Goal: Information Seeking & Learning: Learn about a topic

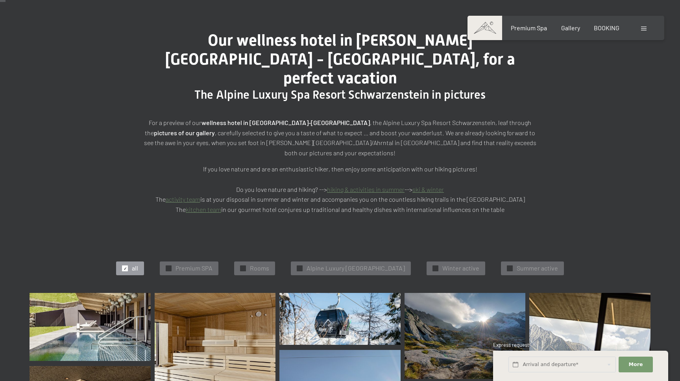
click at [645, 31] on div at bounding box center [644, 28] width 7 height 9
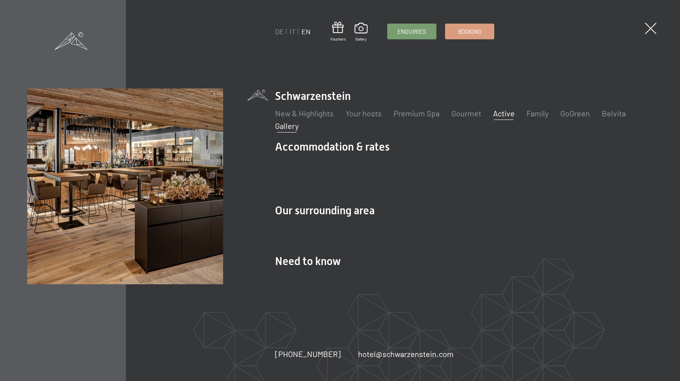
click at [503, 118] on link "Active" at bounding box center [504, 113] width 22 height 9
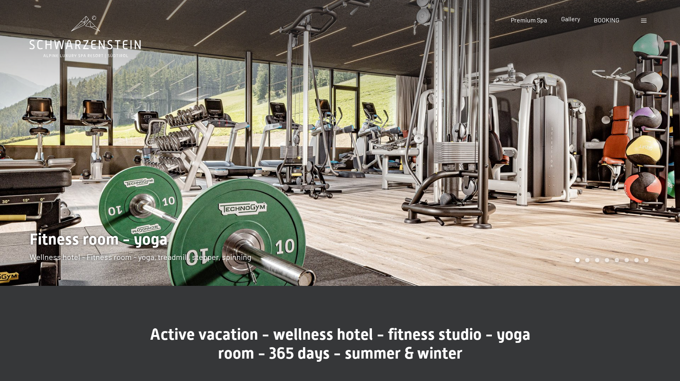
click at [568, 22] on span "Gallery" at bounding box center [570, 18] width 19 height 7
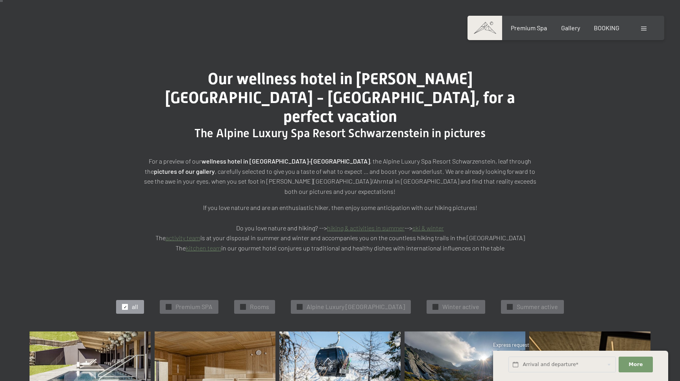
scroll to position [39, 0]
click at [552, 302] on span "Summer active" at bounding box center [536, 306] width 41 height 9
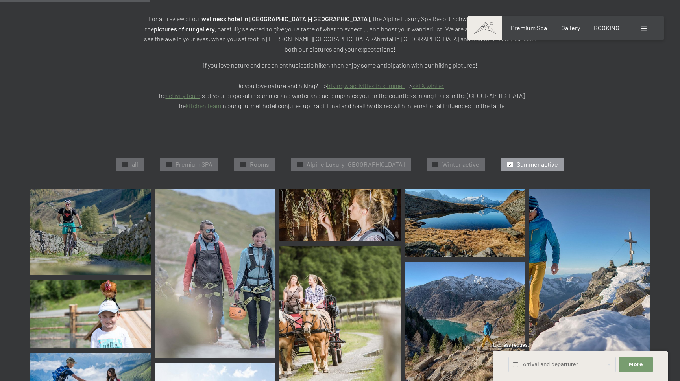
scroll to position [96, 0]
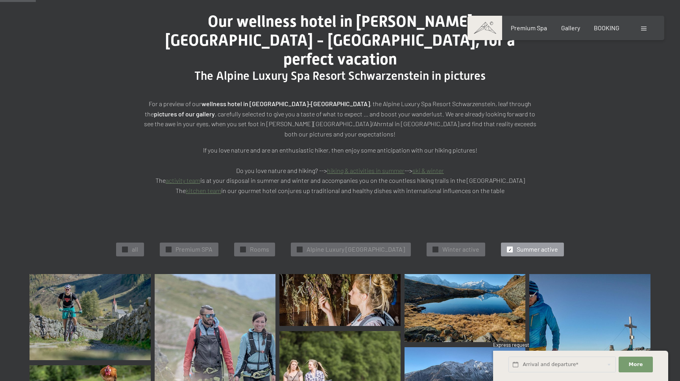
click at [643, 28] on span at bounding box center [644, 29] width 6 height 4
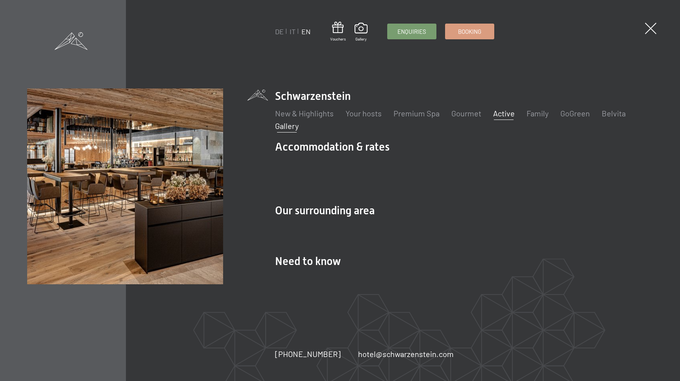
click at [499, 118] on link "Active" at bounding box center [504, 113] width 22 height 9
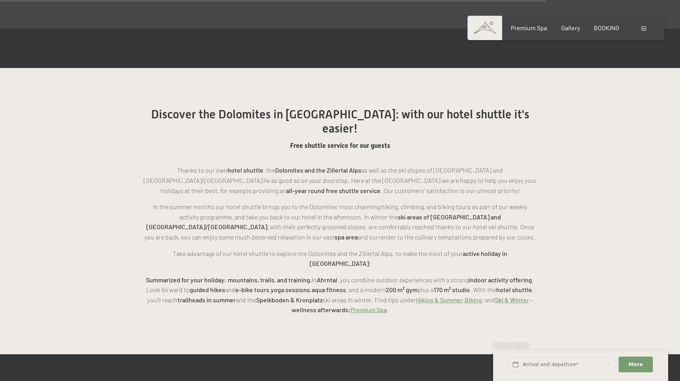
scroll to position [1989, 0]
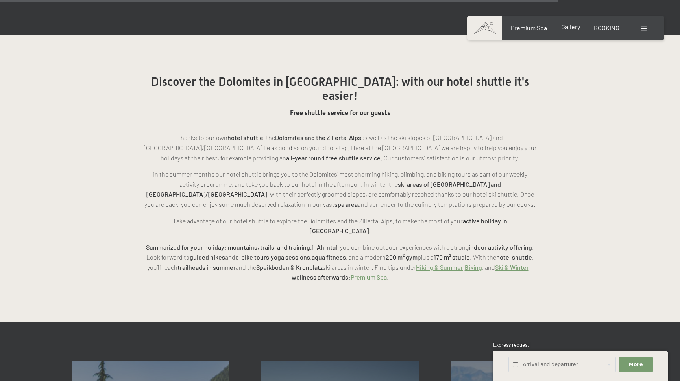
click at [567, 26] on span "Gallery" at bounding box center [570, 26] width 19 height 7
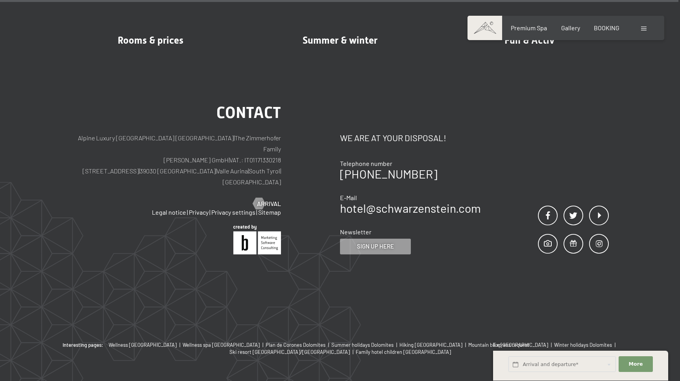
scroll to position [9765, 0]
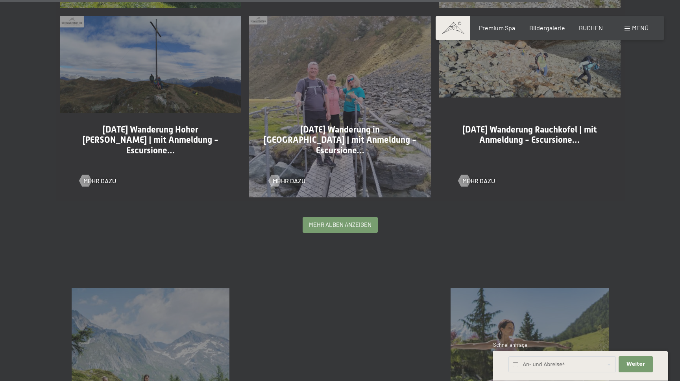
scroll to position [1757, 0]
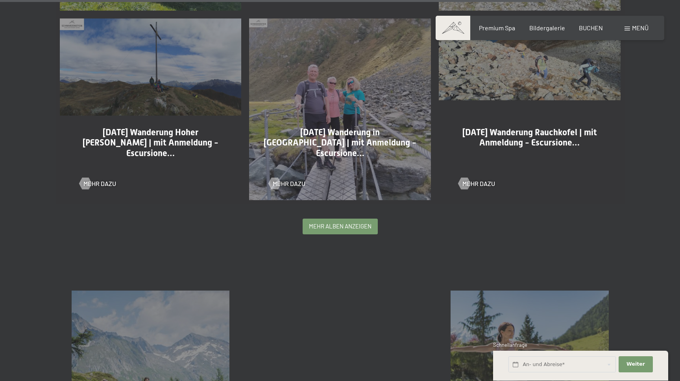
click at [330, 232] on div "mehr Alben anzeigen" at bounding box center [340, 226] width 74 height 15
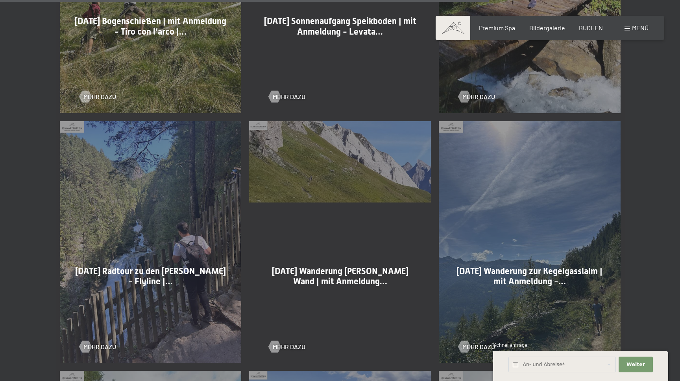
scroll to position [4036, 0]
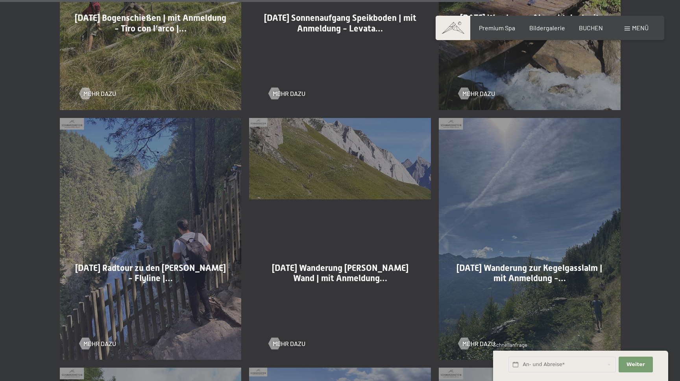
click at [149, 263] on span "[DATE] Radtour zu den [PERSON_NAME] - Flyline |…" at bounding box center [150, 273] width 151 height 20
click at [99, 341] on span "Mehr dazu" at bounding box center [107, 343] width 33 height 9
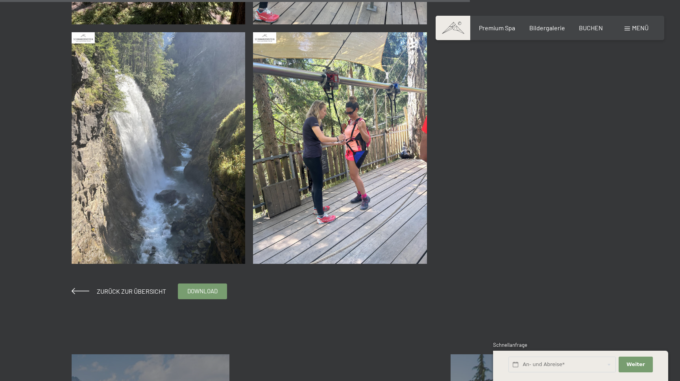
scroll to position [1112, 0]
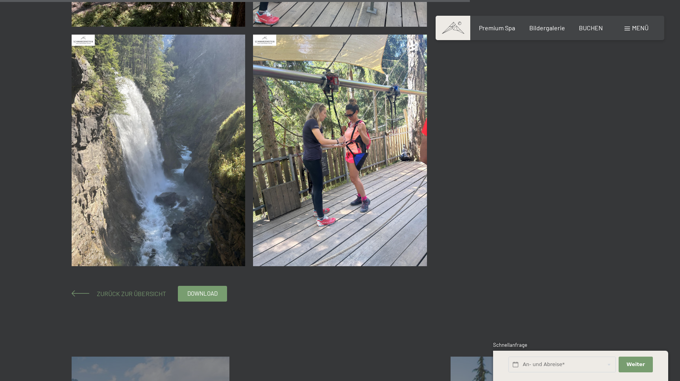
click at [79, 291] on span at bounding box center [81, 293] width 18 height 6
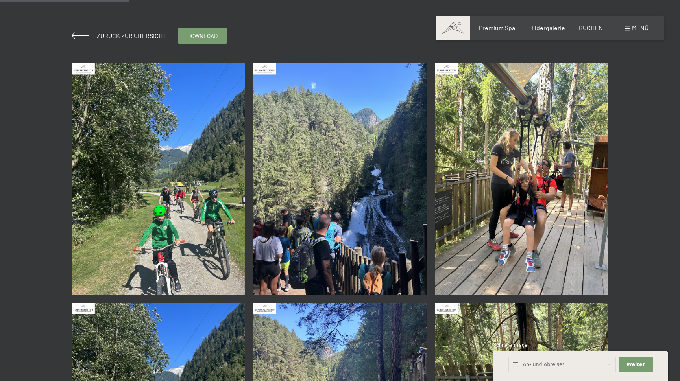
scroll to position [124, 0]
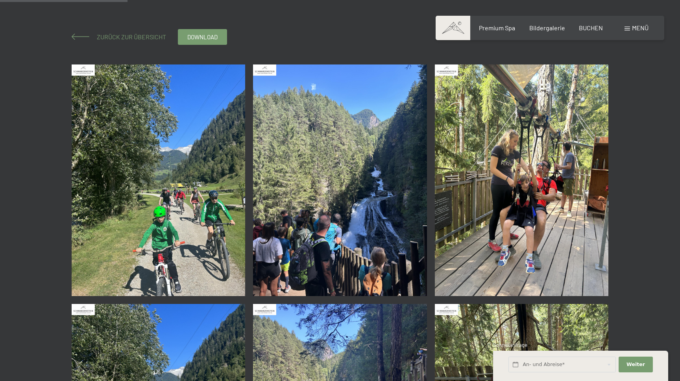
click at [77, 36] on span at bounding box center [81, 36] width 18 height 6
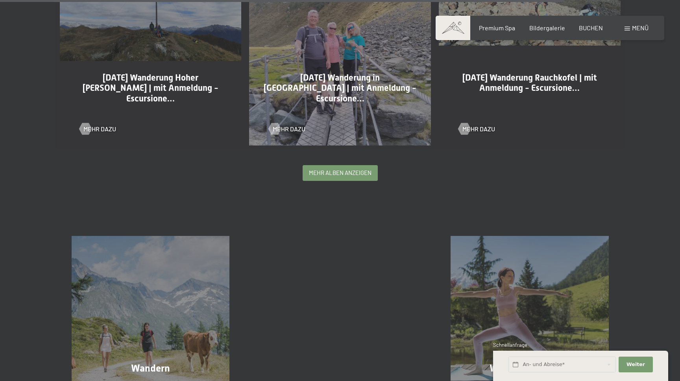
scroll to position [1809, 0]
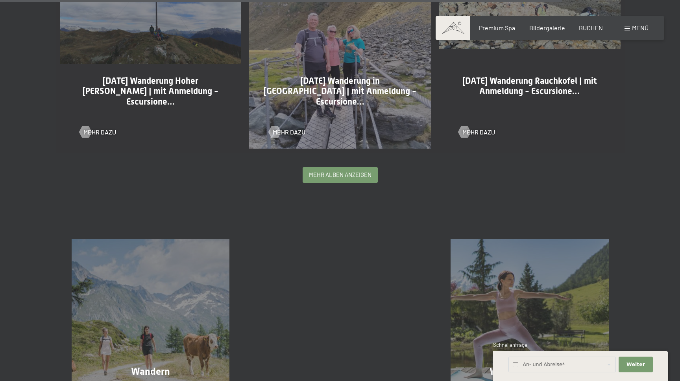
click at [332, 176] on span "mehr Alben anzeigen" at bounding box center [340, 175] width 63 height 8
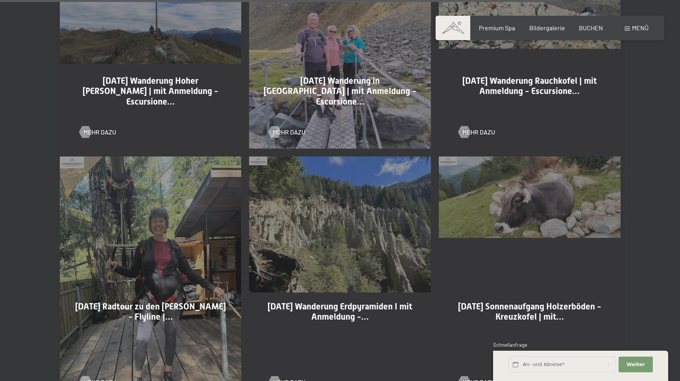
click at [330, 179] on div "15-09-2025 Wanderung Erdpyramiden I mit Anmeldung -… Mehr dazu" at bounding box center [340, 278] width 190 height 250
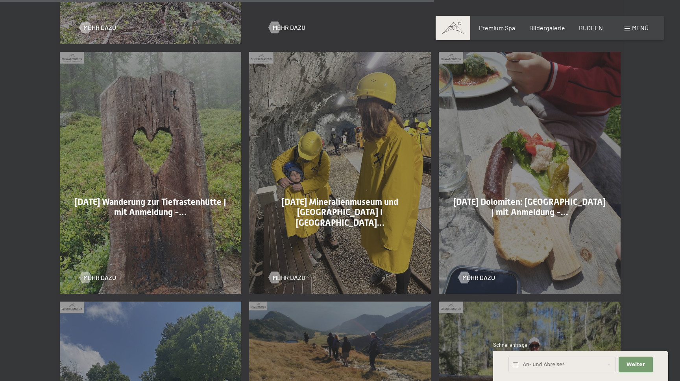
scroll to position [3603, 0]
click at [288, 275] on span "Mehr dazu" at bounding box center [296, 277] width 33 height 9
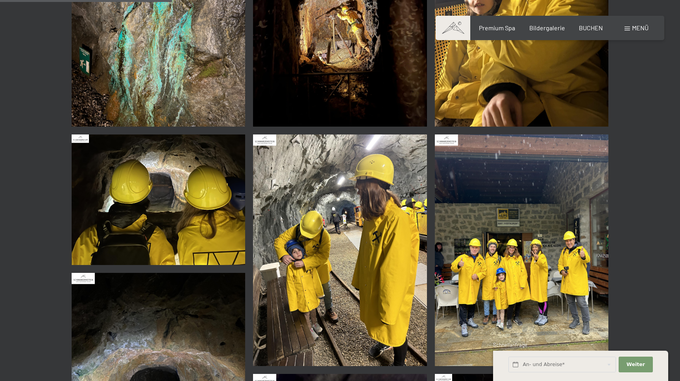
scroll to position [296, 0]
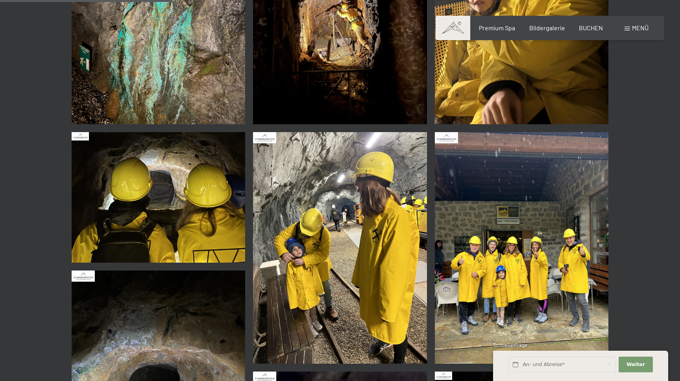
click at [160, 224] on img at bounding box center [159, 197] width 174 height 130
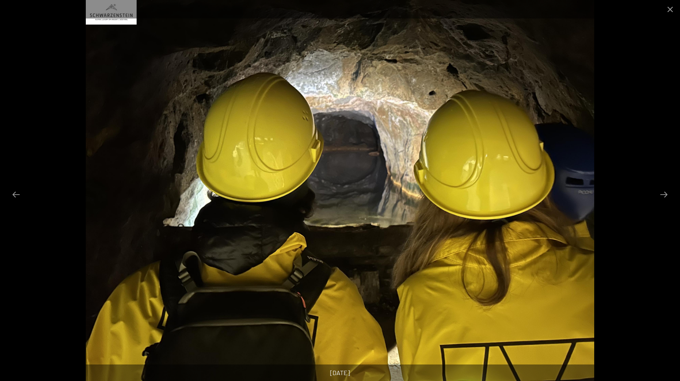
scroll to position [317, 0]
click at [444, 162] on img at bounding box center [340, 190] width 508 height 381
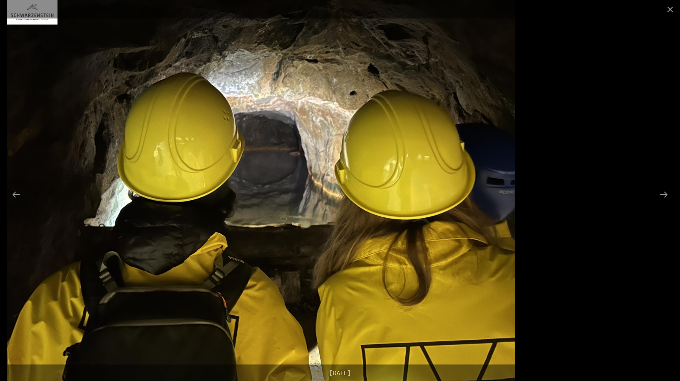
click at [365, 262] on img at bounding box center [261, 190] width 508 height 381
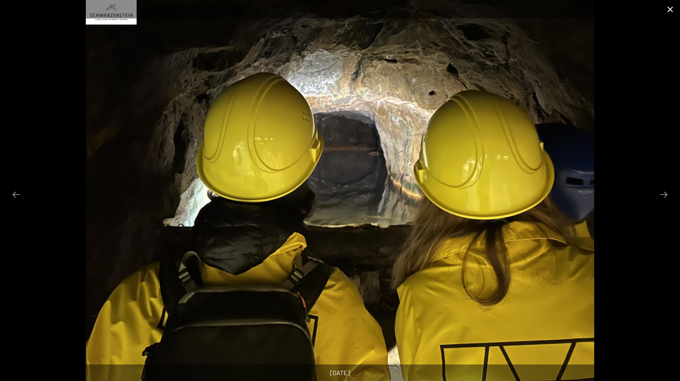
click at [671, 11] on button "Close gallery" at bounding box center [670, 9] width 20 height 18
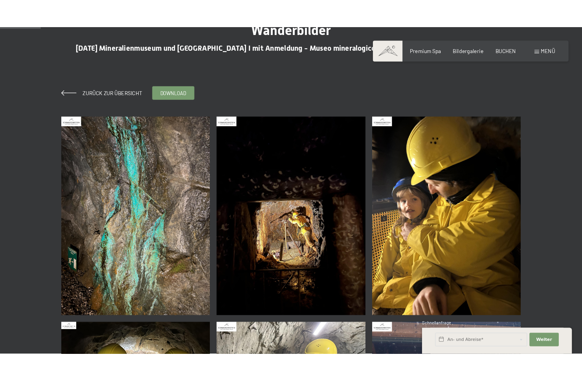
scroll to position [84, 0]
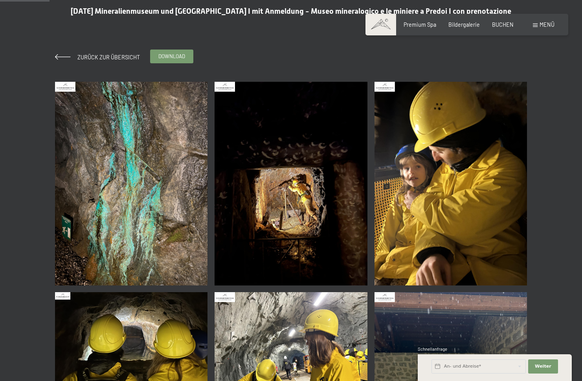
click at [175, 57] on span "download" at bounding box center [171, 56] width 27 height 7
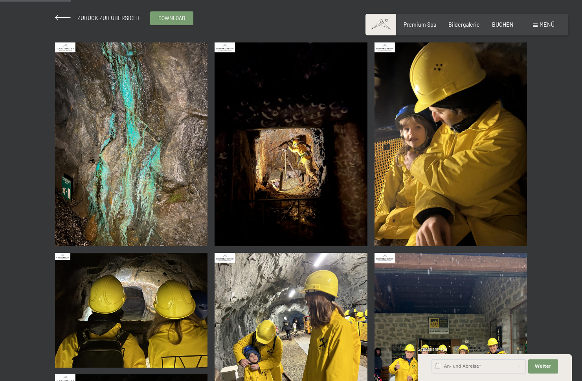
scroll to position [130, 0]
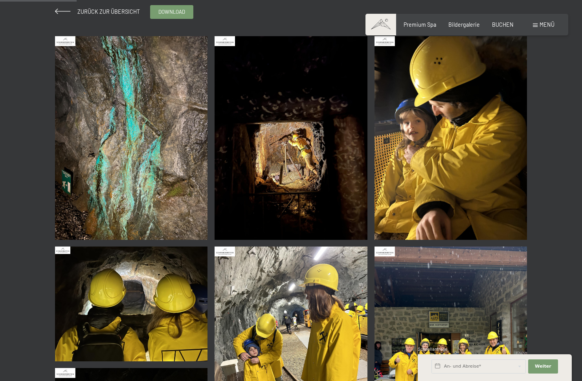
click at [450, 147] on img at bounding box center [451, 138] width 153 height 204
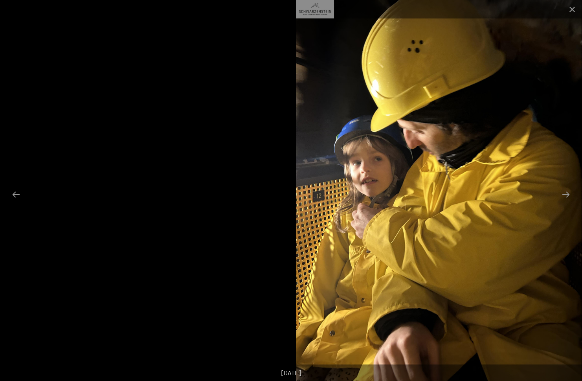
click at [507, 106] on img at bounding box center [439, 190] width 286 height 381
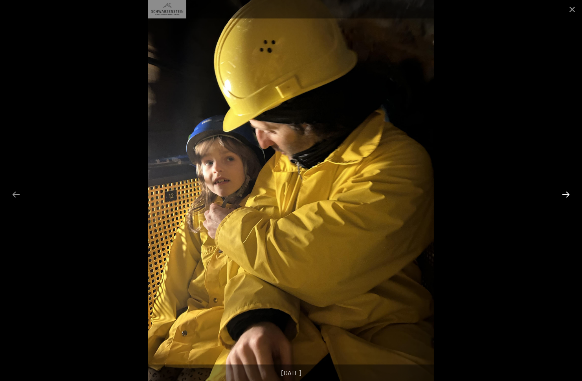
click at [566, 194] on button "Next slide" at bounding box center [566, 194] width 17 height 15
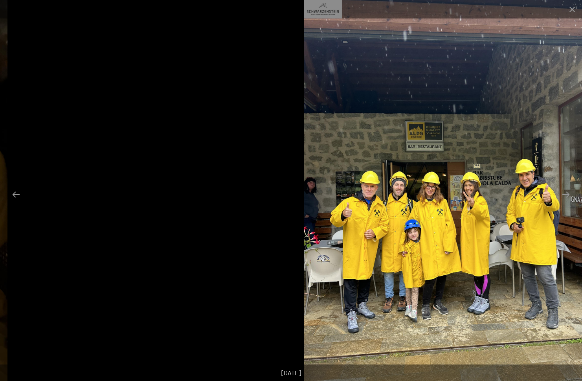
click at [464, 221] on img at bounding box center [447, 190] width 286 height 381
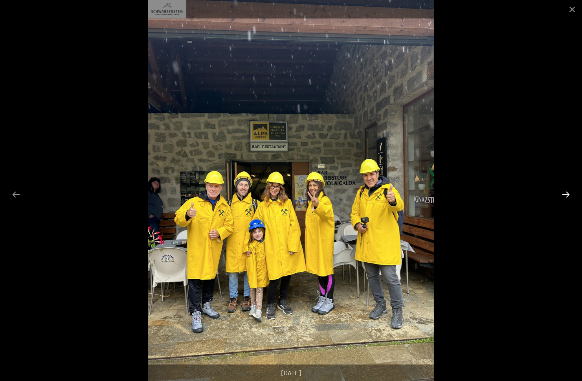
click at [563, 194] on button "Next slide" at bounding box center [566, 194] width 17 height 15
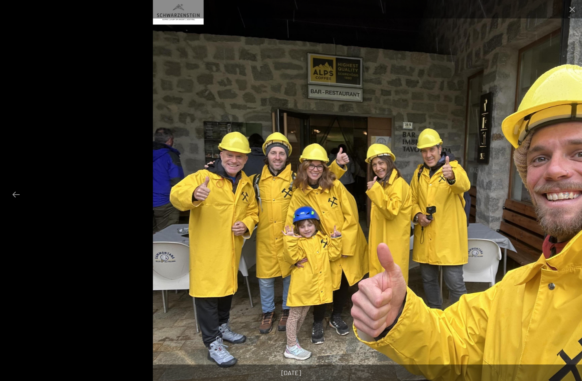
click at [544, 190] on img at bounding box center [407, 190] width 508 height 381
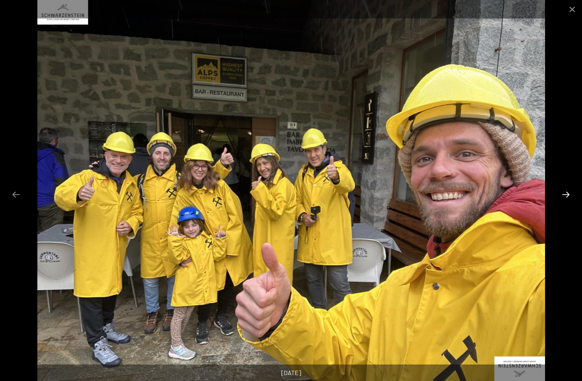
click at [568, 195] on button "Next slide" at bounding box center [566, 194] width 17 height 15
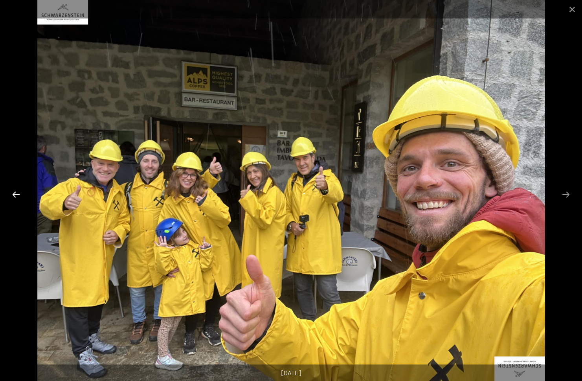
click at [15, 197] on button "Previous slide" at bounding box center [16, 194] width 17 height 15
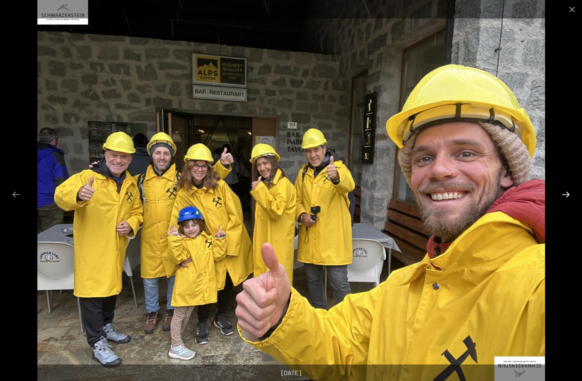
click at [563, 197] on button "Next slide" at bounding box center [566, 194] width 17 height 15
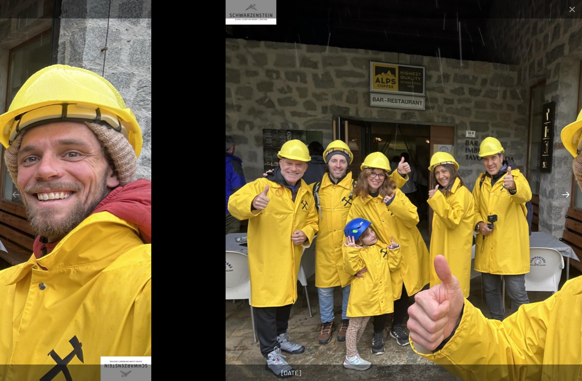
click at [566, 196] on button "Next slide" at bounding box center [566, 194] width 17 height 15
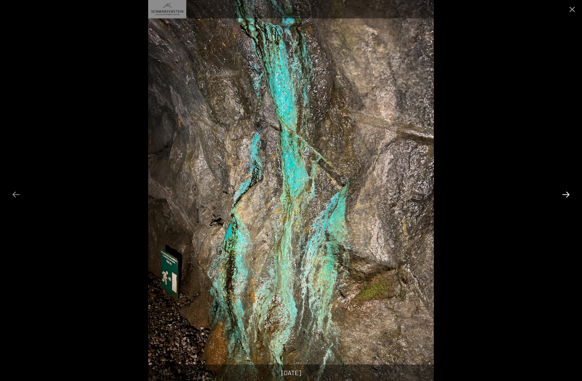
click at [569, 196] on button "Next slide" at bounding box center [566, 194] width 17 height 15
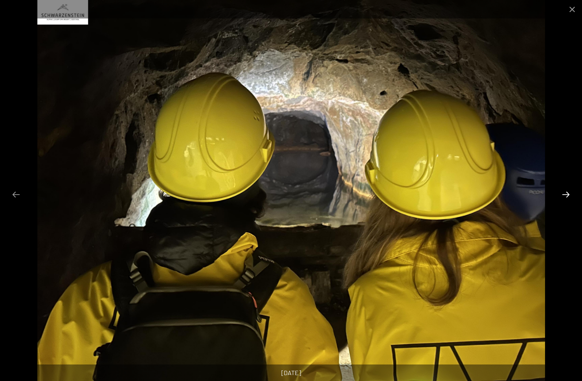
click at [569, 196] on button "Next slide" at bounding box center [566, 194] width 17 height 15
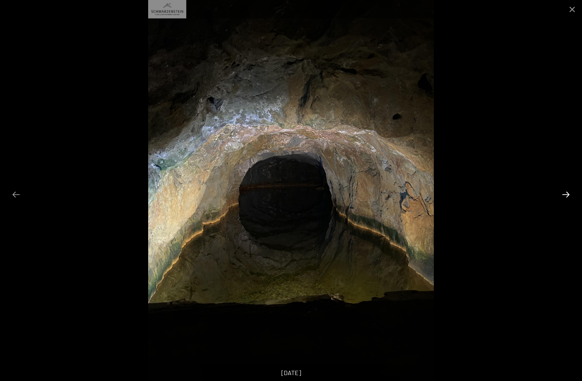
click at [569, 196] on button "Next slide" at bounding box center [566, 194] width 17 height 15
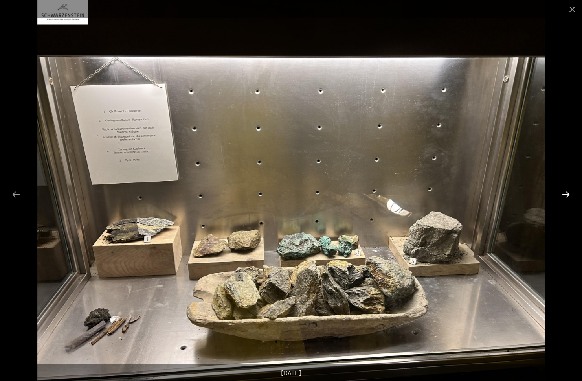
click at [569, 196] on button "Next slide" at bounding box center [566, 194] width 17 height 15
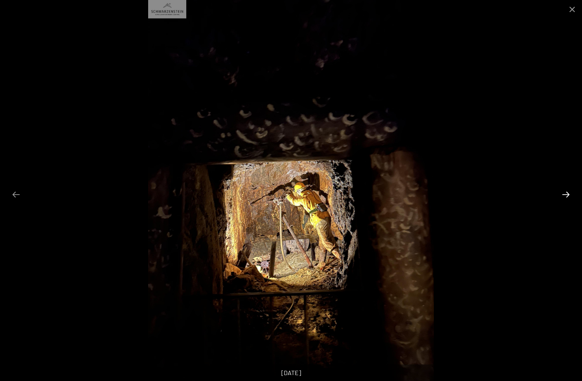
click at [569, 196] on button "Next slide" at bounding box center [566, 194] width 17 height 15
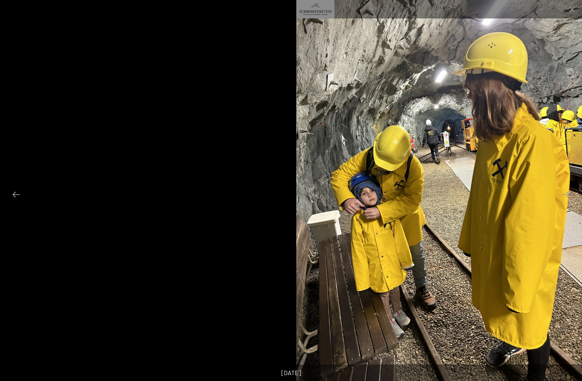
click at [508, 250] on img at bounding box center [440, 190] width 286 height 381
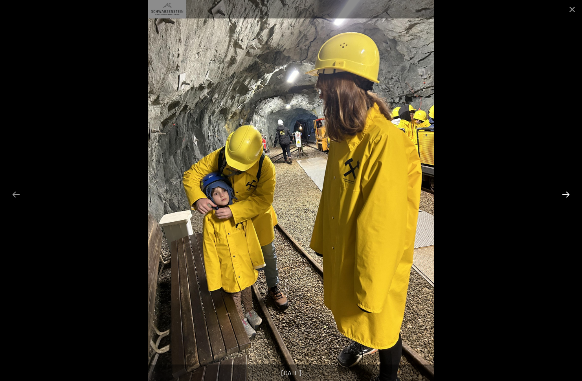
click at [567, 193] on button "Next slide" at bounding box center [566, 194] width 17 height 15
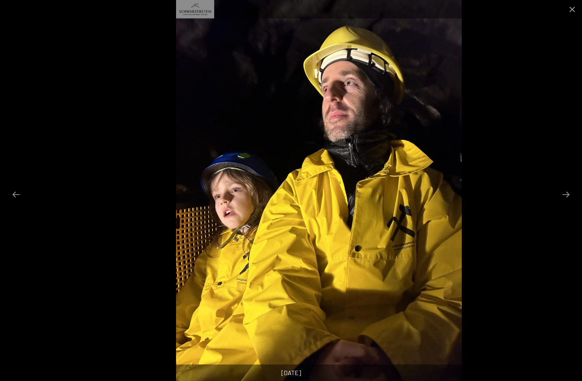
click at [388, 200] on img at bounding box center [319, 190] width 286 height 381
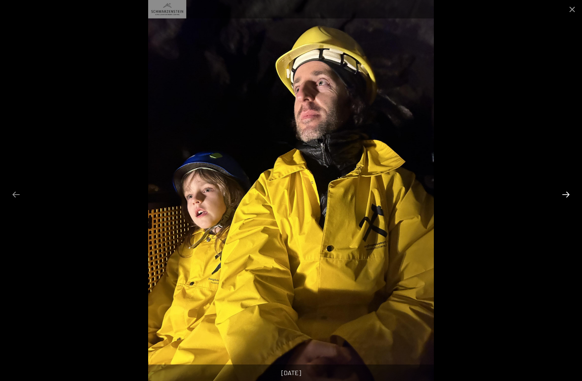
click at [564, 193] on button "Next slide" at bounding box center [566, 194] width 17 height 15
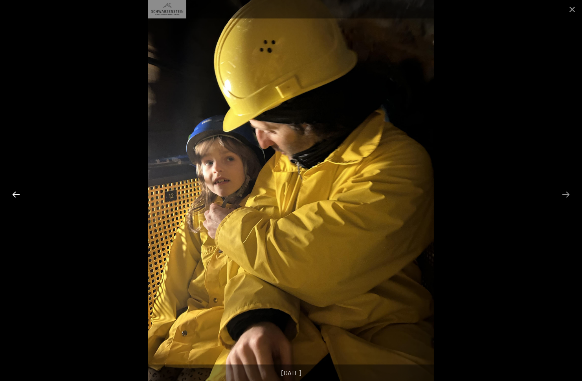
click at [15, 195] on button "Previous slide" at bounding box center [16, 194] width 17 height 15
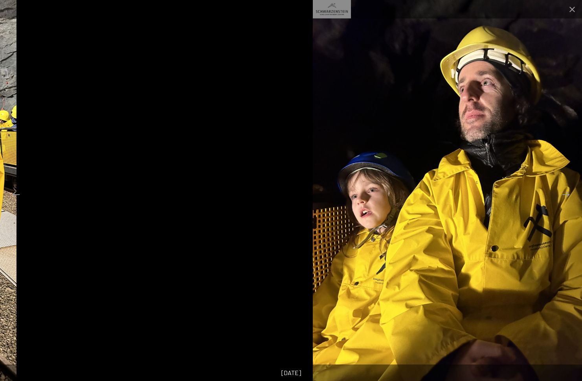
click at [429, 231] on img at bounding box center [456, 190] width 286 height 381
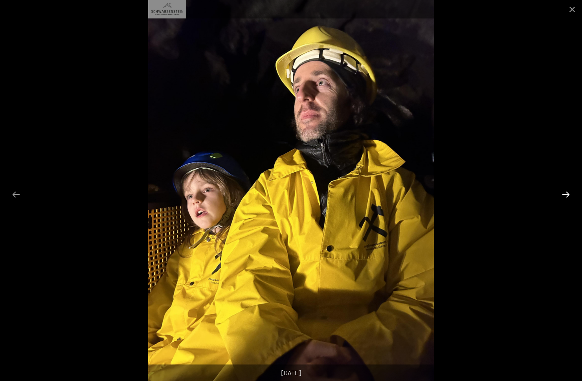
click at [566, 195] on button "Next slide" at bounding box center [566, 194] width 17 height 15
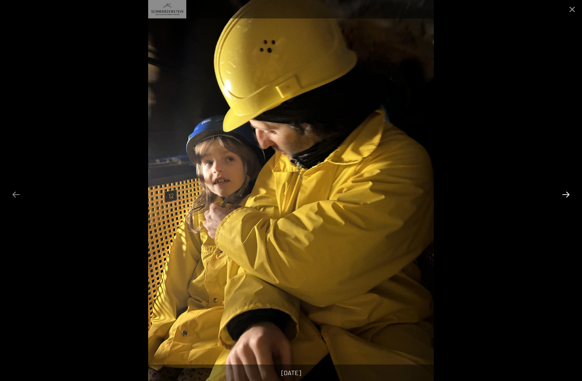
click at [566, 195] on button "Next slide" at bounding box center [566, 194] width 17 height 15
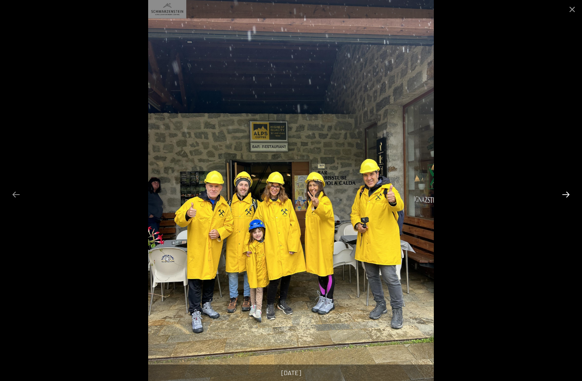
click at [566, 195] on button "Next slide" at bounding box center [566, 194] width 17 height 15
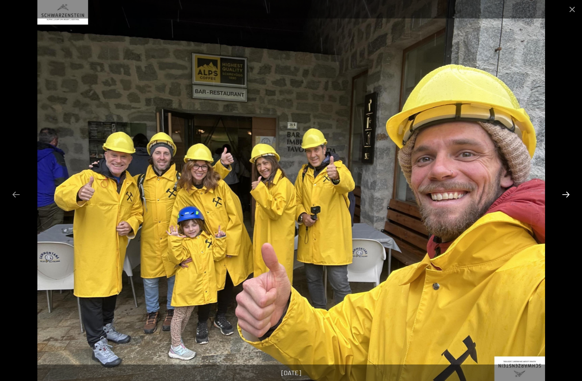
click at [566, 195] on button "Next slide" at bounding box center [566, 194] width 17 height 15
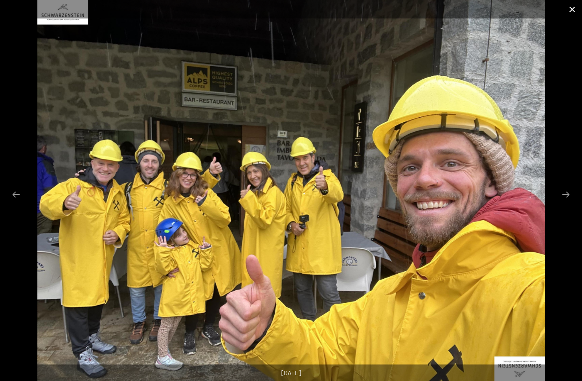
click at [573, 9] on button "Close gallery" at bounding box center [573, 9] width 20 height 18
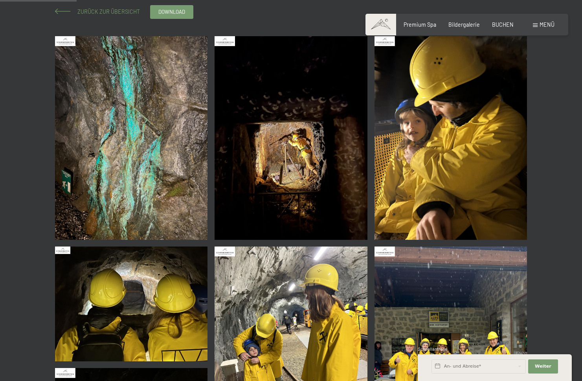
click at [64, 11] on span at bounding box center [63, 12] width 16 height 6
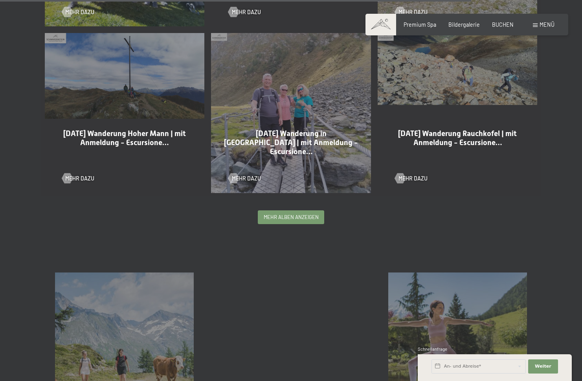
scroll to position [1550, 0]
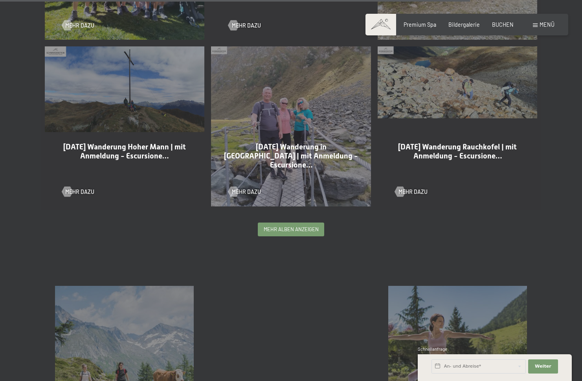
click at [282, 231] on span "mehr Alben anzeigen" at bounding box center [291, 229] width 55 height 7
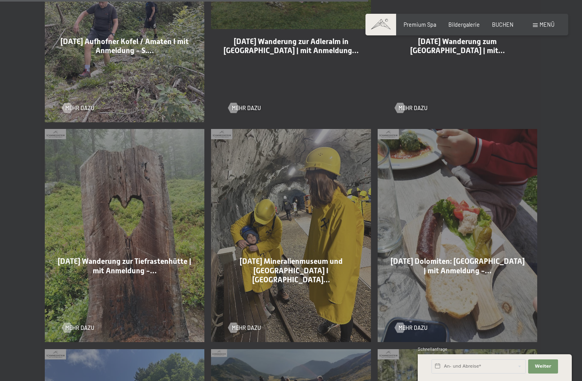
scroll to position [3123, 0]
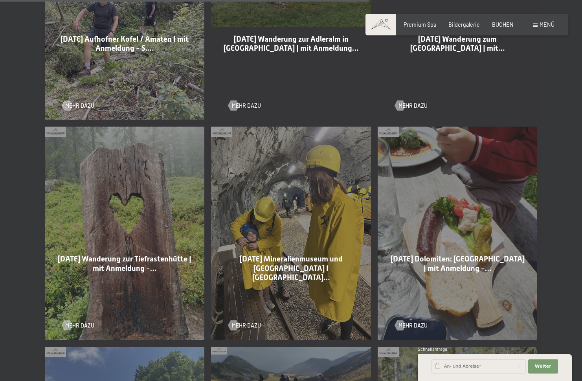
click at [256, 271] on span "28-08-2025 Mineralienmuseum und Bergwerk Prettau I mit…" at bounding box center [291, 267] width 103 height 27
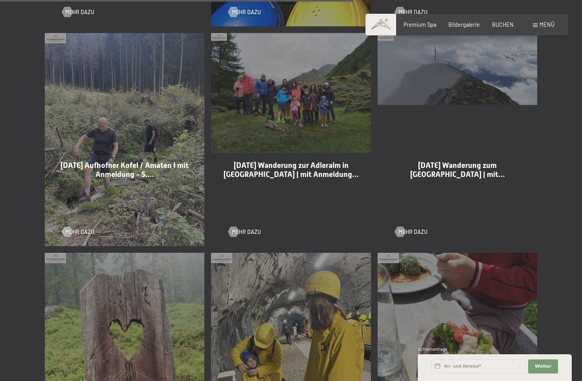
scroll to position [2995, 0]
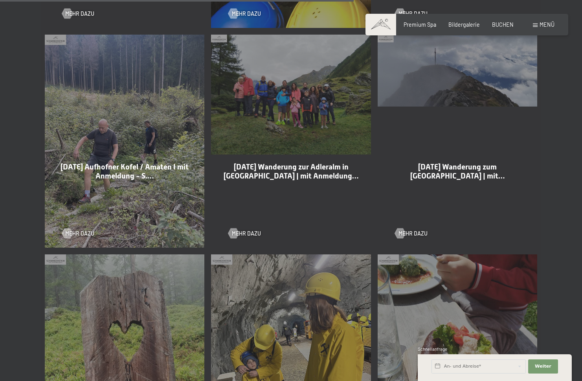
click at [293, 113] on div "30-08-2025 Wanderung zur Adleralm in Kasern | mit Anmeldung… Mehr dazu" at bounding box center [291, 141] width 167 height 220
click at [272, 116] on div "30-08-2025 Wanderung zur Adleralm in Kasern | mit Anmeldung… Mehr dazu" at bounding box center [291, 141] width 167 height 220
click at [279, 171] on span "30-08-2025 Wanderung zur Adleralm in Kasern | mit Anmeldung…" at bounding box center [291, 171] width 135 height 18
click at [265, 84] on div "30-08-2025 Wanderung zur Adleralm in Kasern | mit Anmeldung… Mehr dazu" at bounding box center [291, 141] width 167 height 220
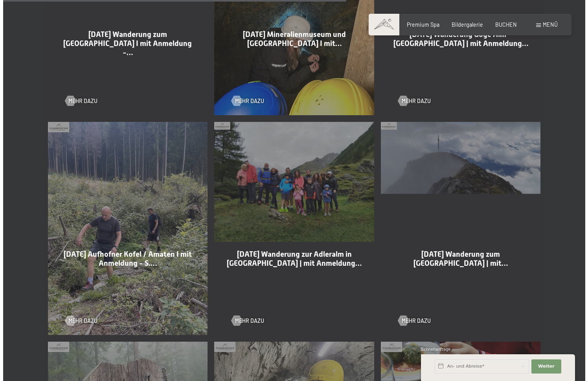
scroll to position [2906, 0]
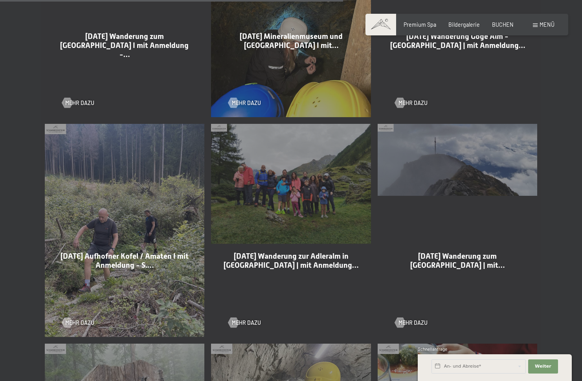
click at [293, 234] on div "30-08-2025 Wanderung zur Adleralm in Kasern | mit Anmeldung… Mehr dazu" at bounding box center [291, 230] width 167 height 220
click at [296, 260] on span "30-08-2025 Wanderung zur Adleralm in Kasern | mit Anmeldung…" at bounding box center [291, 261] width 135 height 18
click at [291, 188] on div "30-08-2025 Wanderung zur Adleralm in Kasern | mit Anmeldung… Mehr dazu" at bounding box center [291, 230] width 167 height 220
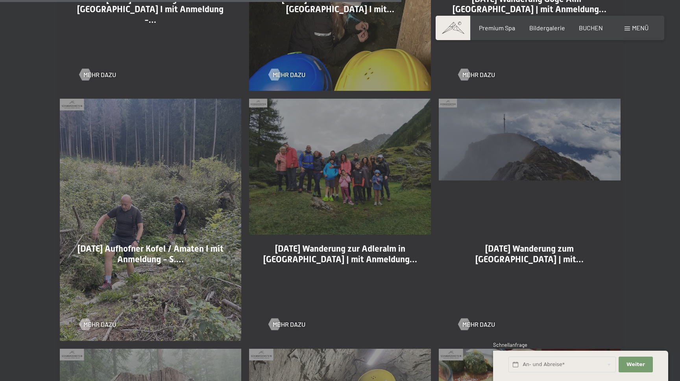
scroll to position [3305, 0]
click at [321, 166] on div "30-08-2025 Wanderung zur Adleralm in Kasern | mit Anmeldung… Mehr dazu" at bounding box center [340, 220] width 190 height 250
click at [331, 251] on span "30-08-2025 Wanderung zur Adleralm in Kasern | mit Anmeldung…" at bounding box center [340, 254] width 154 height 20
click at [286, 321] on span "Mehr dazu" at bounding box center [296, 325] width 33 height 9
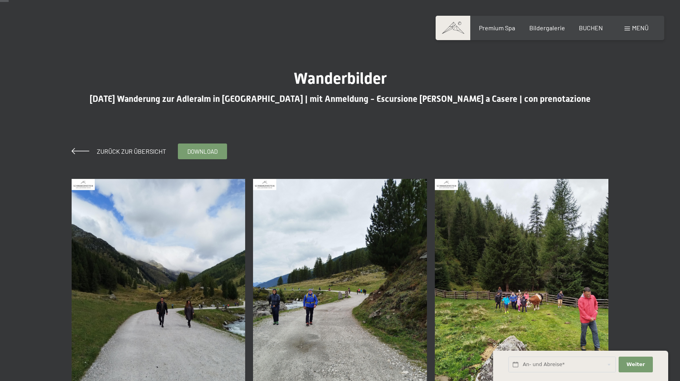
scroll to position [2, 0]
